Goal: Contribute content

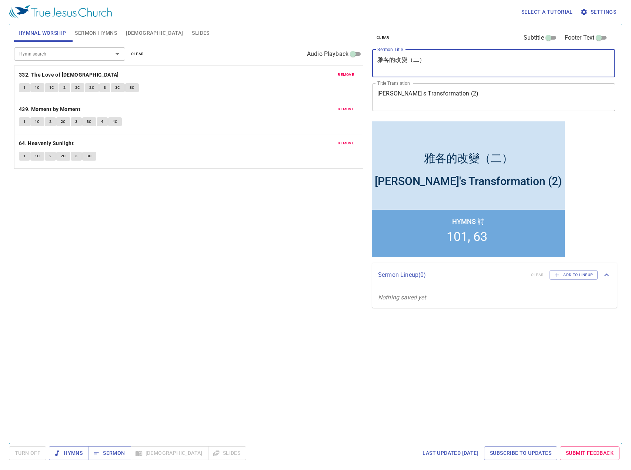
drag, startPoint x: 422, startPoint y: 60, endPoint x: 360, endPoint y: 52, distance: 62.3
click at [360, 52] on div "Hymnal Worship Sermon Hymns Bible Slides Hymn search Hymn search clear Audio Pl…" at bounding box center [315, 231] width 608 height 420
paste textarea "使徒教會的挑戰—逼迫 The Challenge of the Apostolic Church—Persecution"
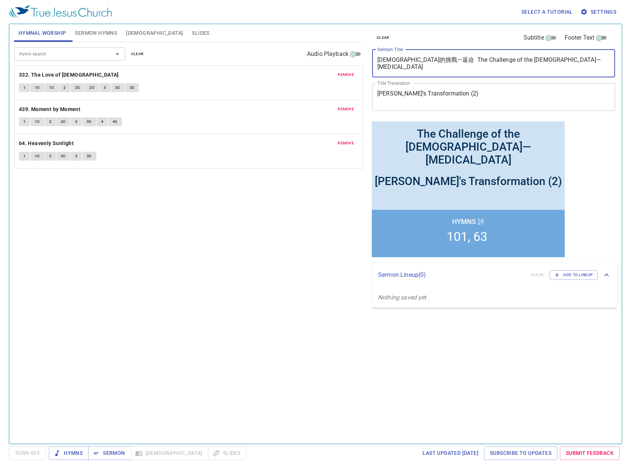
drag, startPoint x: 439, startPoint y: 57, endPoint x: 600, endPoint y: 56, distance: 161.0
click at [600, 56] on textarea "使徒教會的挑戰—逼迫 The Challenge of the Apostolic Church—Persecution" at bounding box center [493, 63] width 232 height 14
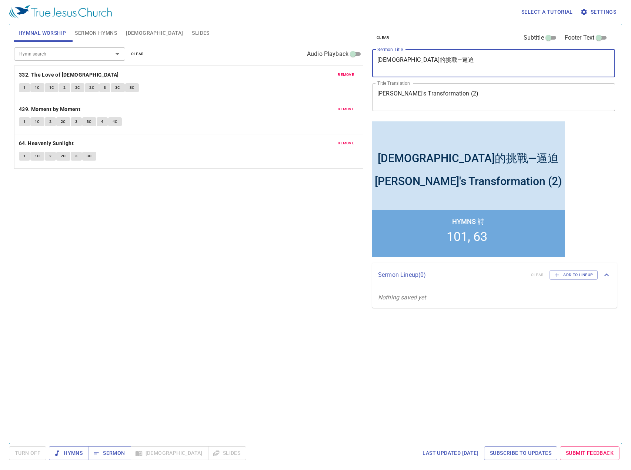
type textarea "[DEMOGRAPHIC_DATA]的挑戰—逼迫"
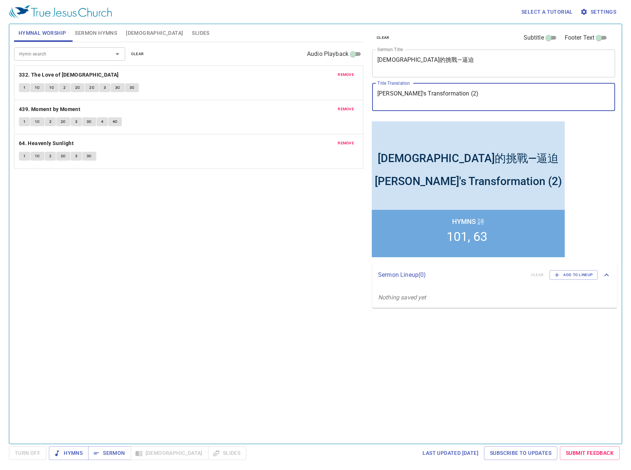
drag, startPoint x: 453, startPoint y: 93, endPoint x: 351, endPoint y: 92, distance: 102.9
click at [351, 92] on div "Hymnal Worship Sermon Hymns Bible Slides Hymn search Hymn search clear Audio Pl…" at bounding box center [315, 231] width 608 height 420
paste textarea "The Challenge of the [DEMOGRAPHIC_DATA]—[MEDICAL_DATA]"
type textarea "The Challenge of the [DEMOGRAPHIC_DATA]—[MEDICAL_DATA]"
click at [131, 54] on span "clear" at bounding box center [137, 54] width 13 height 7
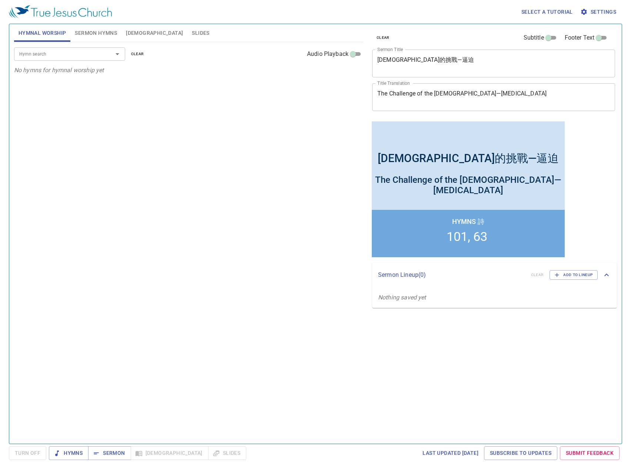
click at [107, 34] on span "Sermon Hymns" at bounding box center [96, 32] width 42 height 9
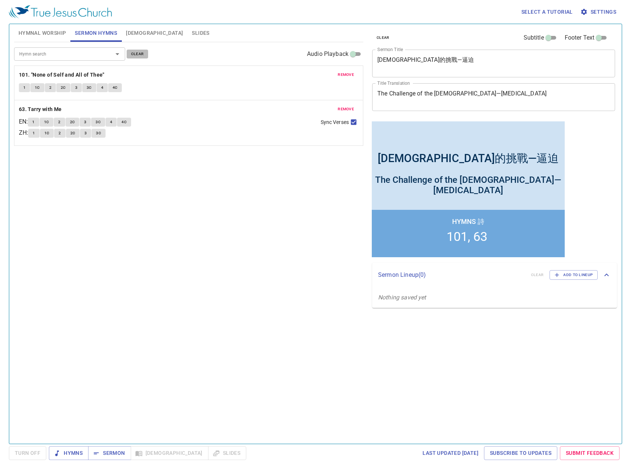
click at [141, 54] on span "clear" at bounding box center [137, 54] width 13 height 7
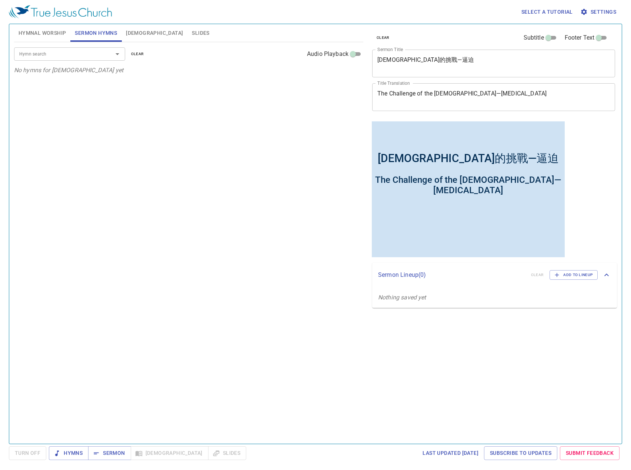
click at [90, 56] on input "Hymn search" at bounding box center [58, 54] width 85 height 9
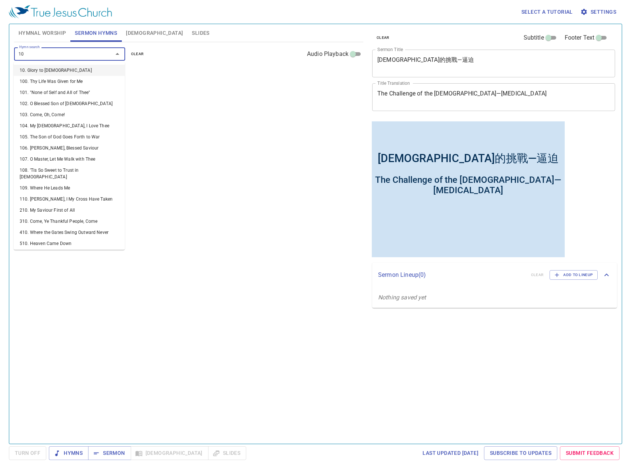
type input "108"
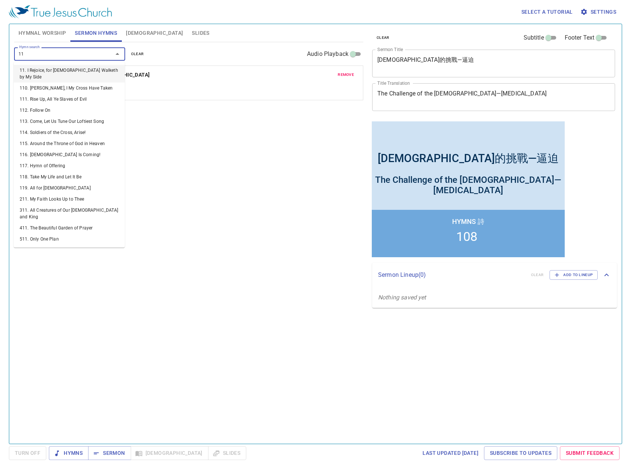
type input "110"
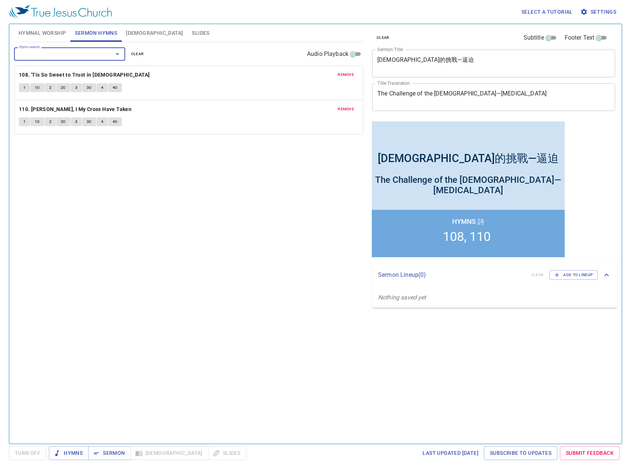
click at [33, 30] on span "Hymnal Worship" at bounding box center [43, 32] width 48 height 9
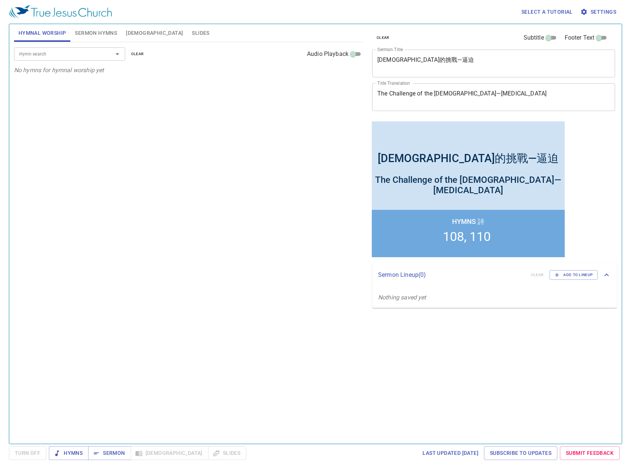
click at [50, 52] on input "Hymn search" at bounding box center [58, 54] width 85 height 9
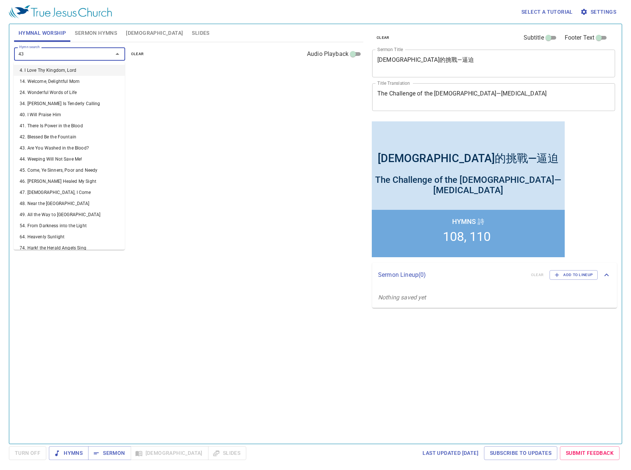
type input "430"
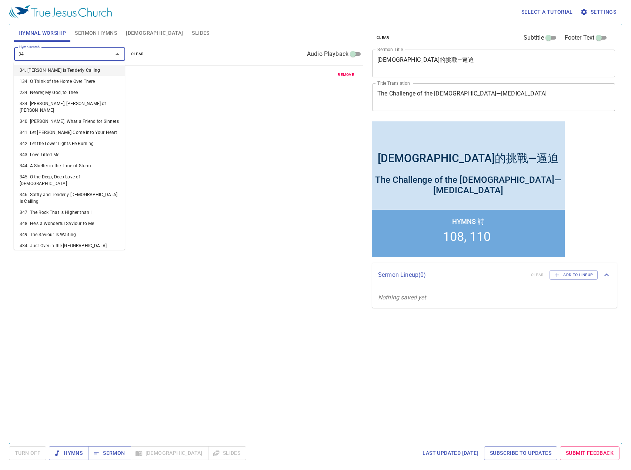
type input "342"
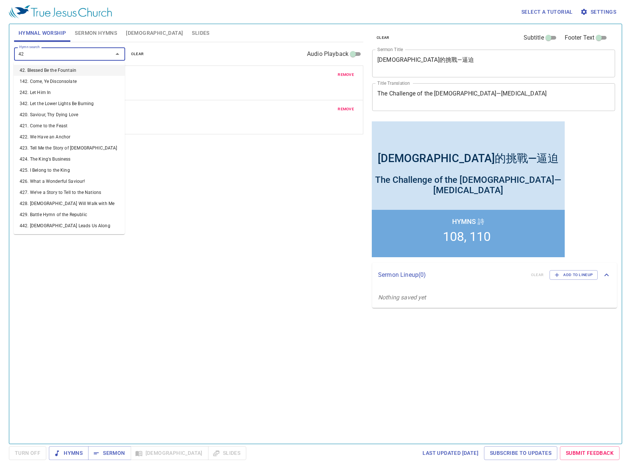
type input "426"
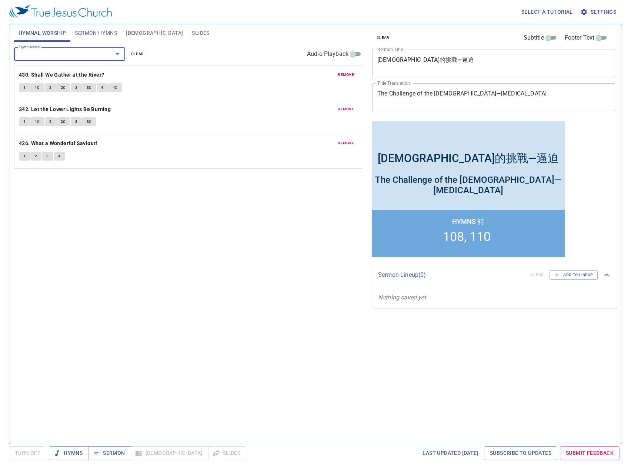
click at [97, 32] on span "Sermon Hymns" at bounding box center [96, 32] width 42 height 9
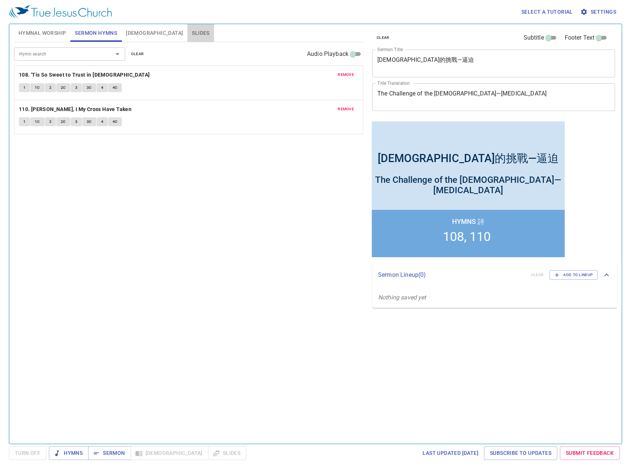
click at [192, 30] on span "Slides" at bounding box center [200, 32] width 17 height 9
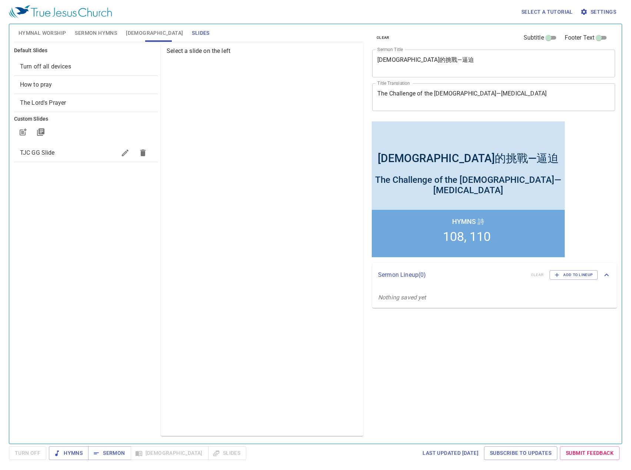
click at [44, 151] on span "TJC GG Slide" at bounding box center [37, 152] width 35 height 7
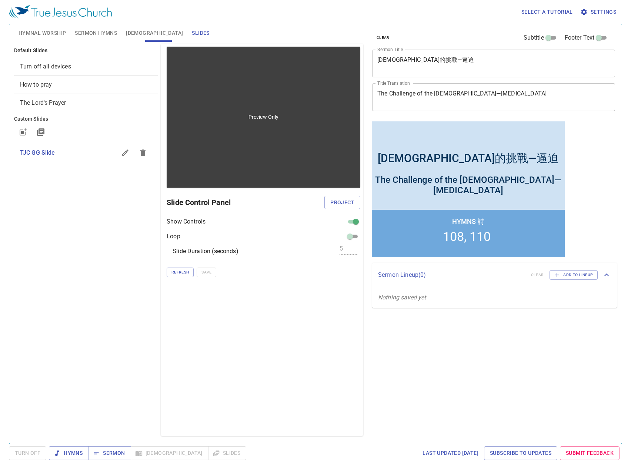
click at [217, 147] on div "Preview Only" at bounding box center [264, 117] width 194 height 141
click at [204, 182] on div "Preview Only" at bounding box center [264, 117] width 194 height 141
click at [208, 181] on div "Preview Only" at bounding box center [264, 117] width 194 height 141
click at [278, 116] on p "Preview Only" at bounding box center [263, 116] width 30 height 7
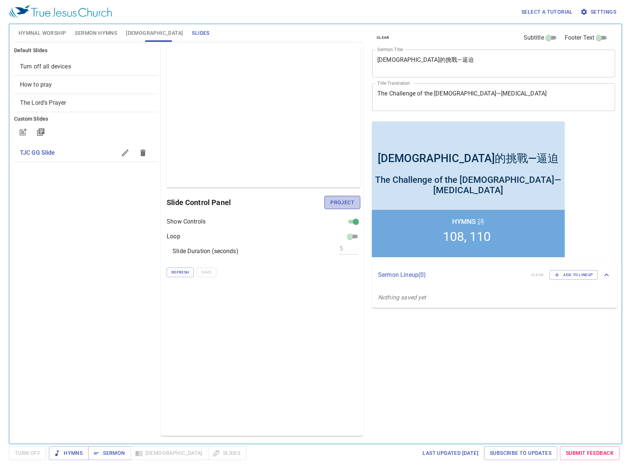
click at [336, 202] on span "Project" at bounding box center [342, 202] width 24 height 9
click at [32, 455] on span "Turn Off" at bounding box center [28, 453] width 26 height 9
click at [24, 131] on icon "button" at bounding box center [23, 132] width 9 height 9
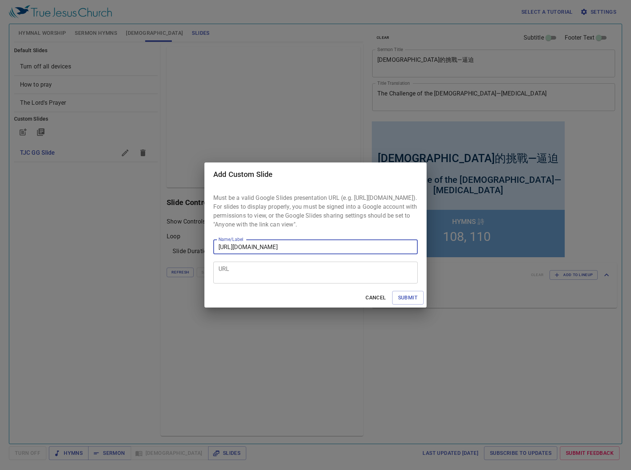
scroll to position [0, 266]
type input "https://docs.google.com/presentation/d/1CjVZGPZR1D5kelW6MGugj9yKKbGRGewGUMkBuLB…"
click at [402, 302] on span "Submit" at bounding box center [408, 297] width 20 height 9
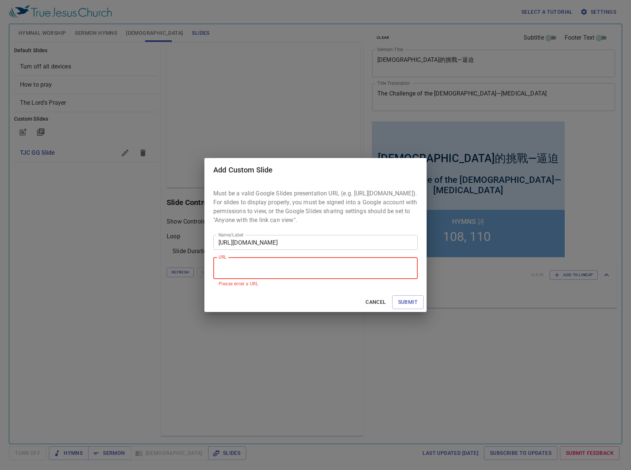
click at [297, 275] on textarea "URL" at bounding box center [315, 268] width 194 height 14
paste textarea "https://docs.google.com/presentation/d/1CjVZGPZR1D5kelW6MGugj9yKKbGRGewGUMkBuLB…"
type textarea "https://docs.google.com/presentation/d/1CjVZGPZR1D5kelW6MGugj9yKKbGRGewGUMkBuLB…"
click at [318, 248] on input "https://docs.google.com/presentation/d/1CjVZGPZR1D5kelW6MGugj9yKKbGRGewGUMkBuLB…" at bounding box center [315, 242] width 204 height 15
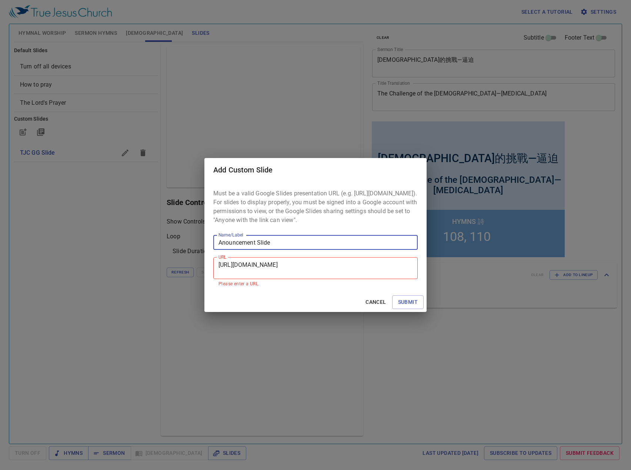
click at [231, 246] on input "Anouncement Slide" at bounding box center [315, 242] width 204 height 15
click at [228, 248] on input "Anouncement Slide" at bounding box center [315, 242] width 204 height 15
type input "Announcement Slide"
click at [407, 305] on span "Submit" at bounding box center [408, 302] width 20 height 9
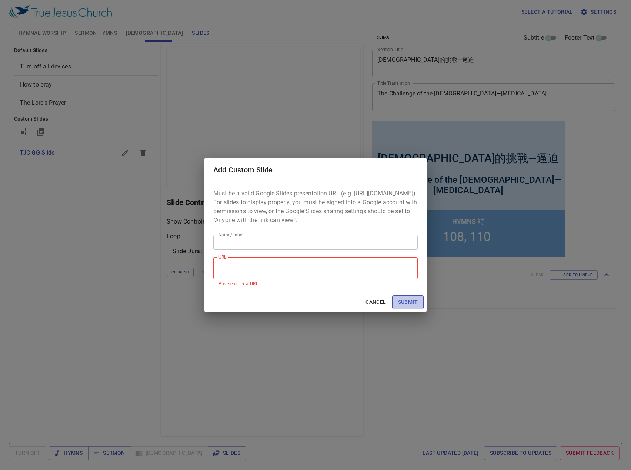
scroll to position [0, 0]
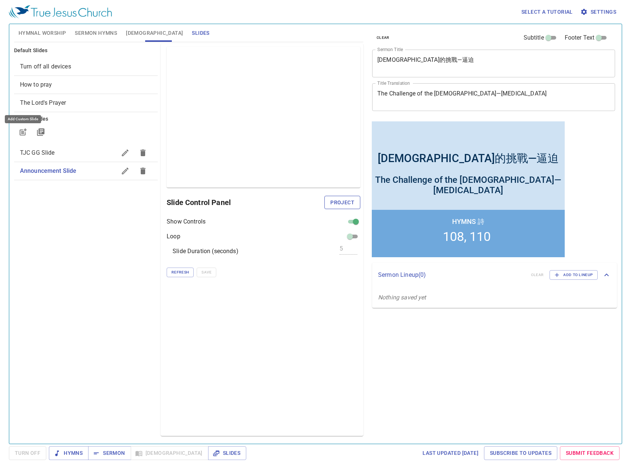
click at [341, 199] on span "Project" at bounding box center [342, 202] width 24 height 9
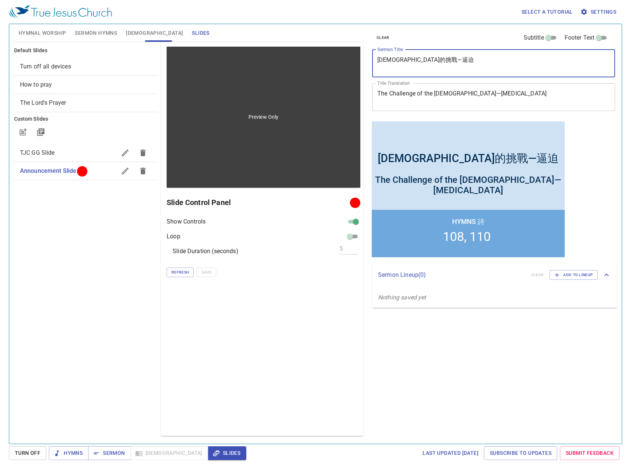
drag, startPoint x: 375, startPoint y: 66, endPoint x: 321, endPoint y: 65, distance: 54.8
click at [321, 65] on div "Hymnal Worship Sermon Hymns Bible Slides Hymn search Hymn search clear Audio Pl…" at bounding box center [315, 231] width 608 height 420
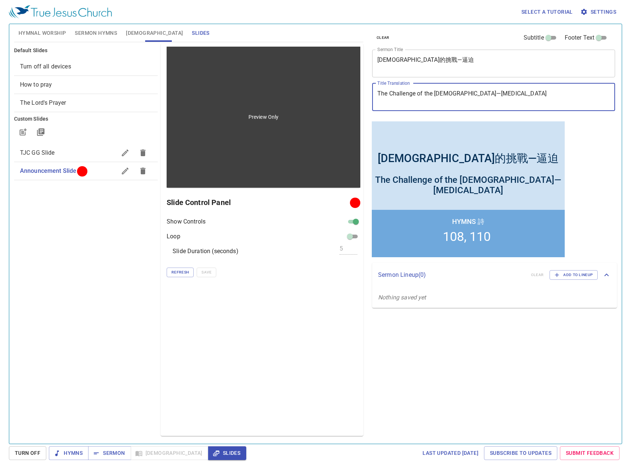
drag, startPoint x: 542, startPoint y: 91, endPoint x: 343, endPoint y: 98, distance: 199.6
click at [343, 98] on div "Hymnal Worship Sermon Hymns Bible Slides Hymn search Hymn search clear Audio Pl…" at bounding box center [315, 231] width 608 height 420
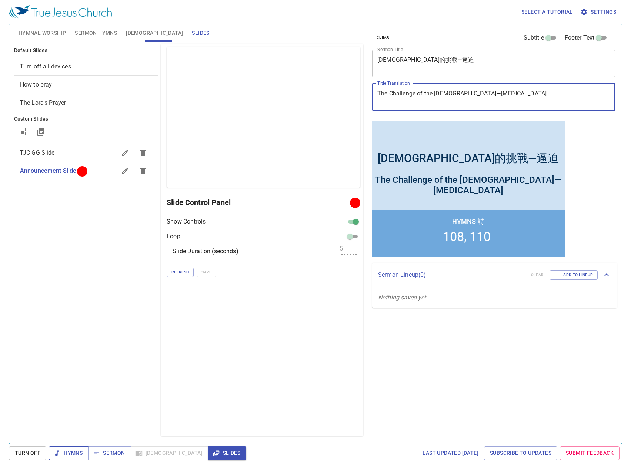
click at [68, 456] on span "Hymns" at bounding box center [69, 453] width 28 height 9
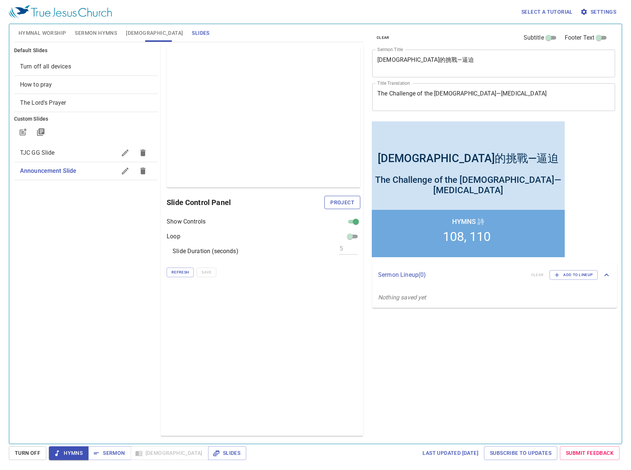
click at [342, 202] on span "Project" at bounding box center [342, 202] width 24 height 9
click at [72, 452] on span "Hymns" at bounding box center [69, 453] width 28 height 9
click at [51, 36] on span "Hymnal Worship" at bounding box center [43, 32] width 48 height 9
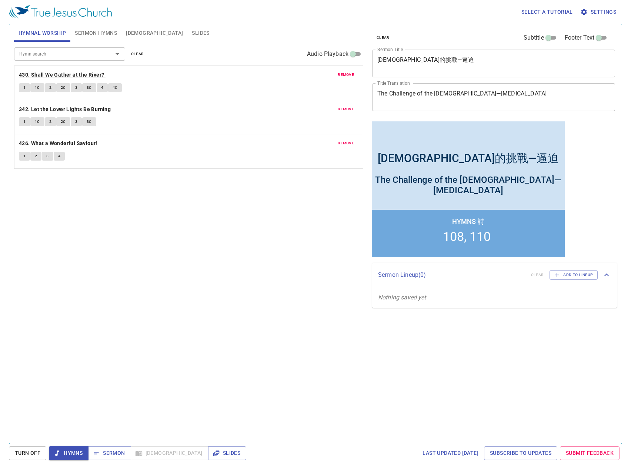
click at [56, 74] on b "430. Shall We Gather at the River?" at bounding box center [61, 74] width 85 height 9
click at [75, 75] on b "430. Shall We Gather at the River?" at bounding box center [61, 74] width 85 height 9
click at [23, 89] on span "1" at bounding box center [24, 87] width 2 height 7
click at [75, 88] on span "3" at bounding box center [76, 87] width 2 height 7
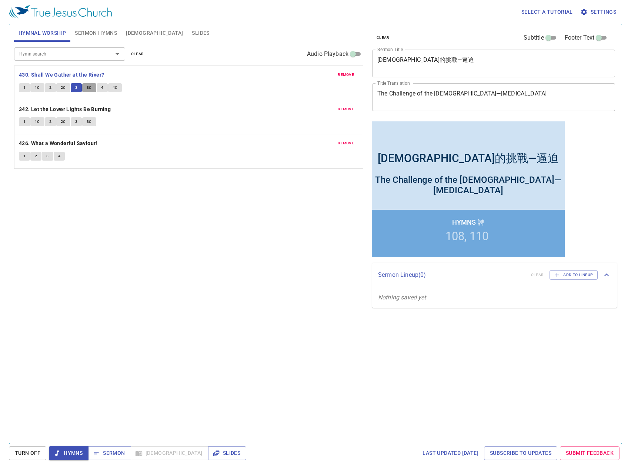
click at [88, 86] on span "3C" at bounding box center [89, 87] width 5 height 7
click at [102, 88] on span "4" at bounding box center [102, 87] width 2 height 7
click at [101, 88] on span "4" at bounding box center [102, 87] width 2 height 7
click at [81, 109] on b "342. Let the Lower Lights Be Burning" at bounding box center [65, 109] width 92 height 9
click at [24, 121] on span "1" at bounding box center [24, 121] width 2 height 7
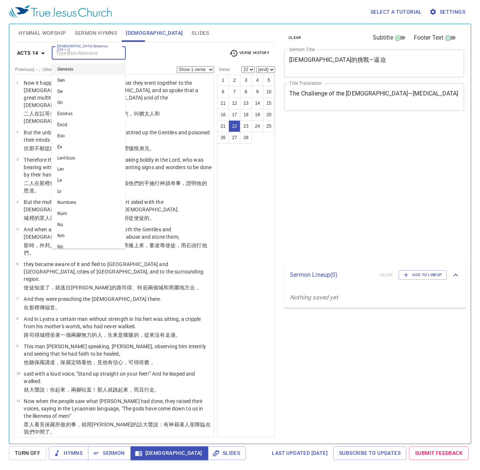
select select "22"
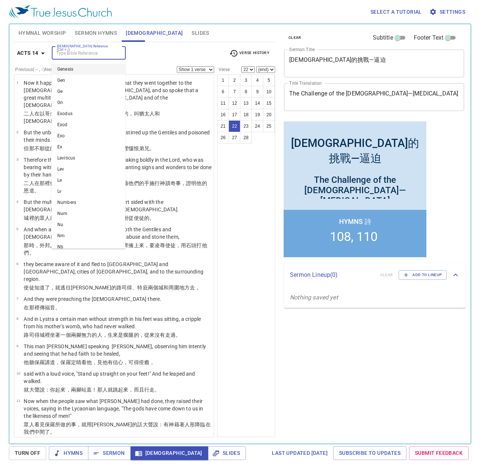
scroll to position [447, 0]
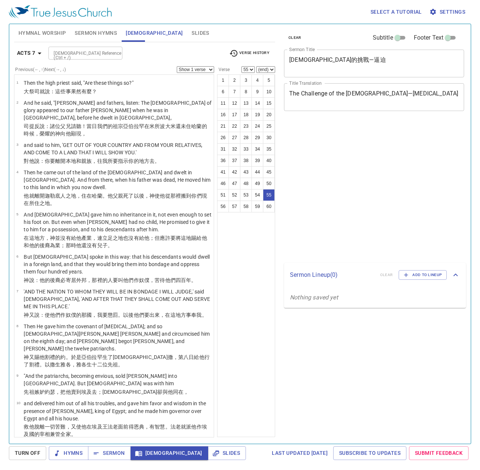
select select "55"
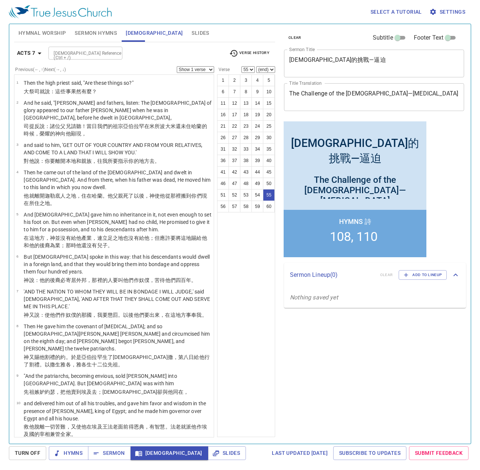
scroll to position [1532, 0]
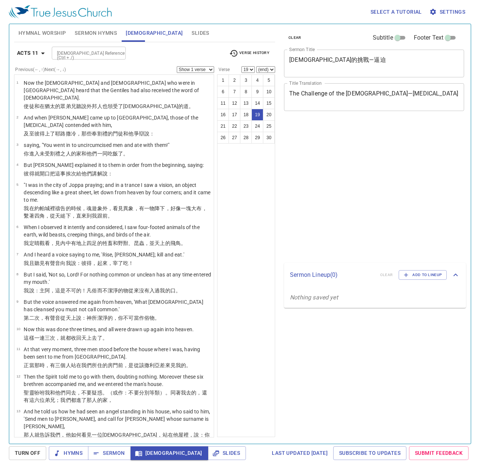
select select "19"
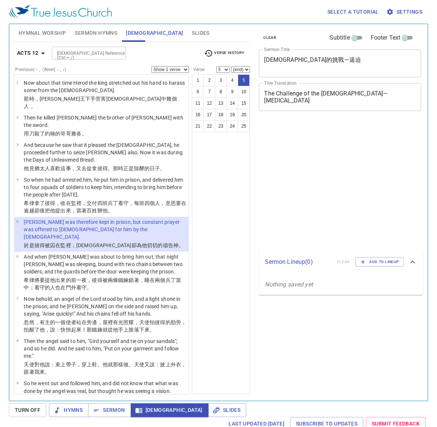
select select "5"
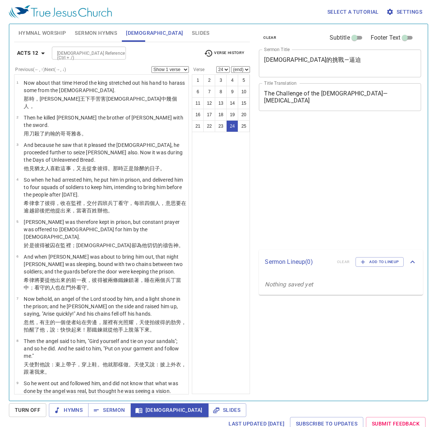
select select "24"
